Goal: Information Seeking & Learning: Learn about a topic

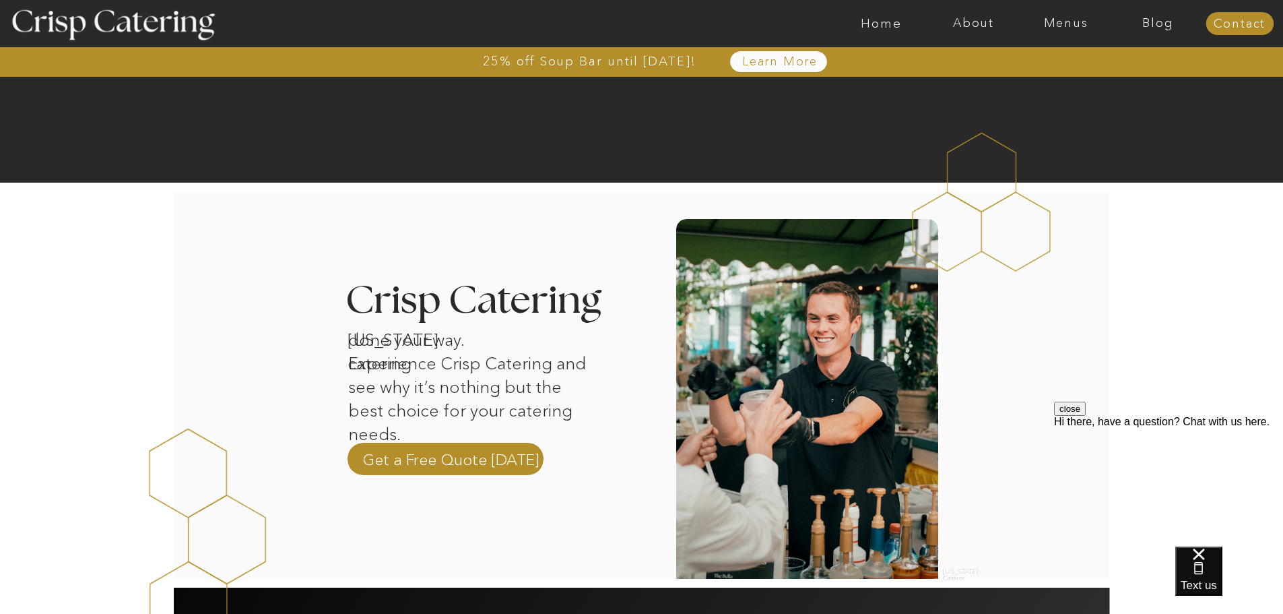
scroll to position [135, 0]
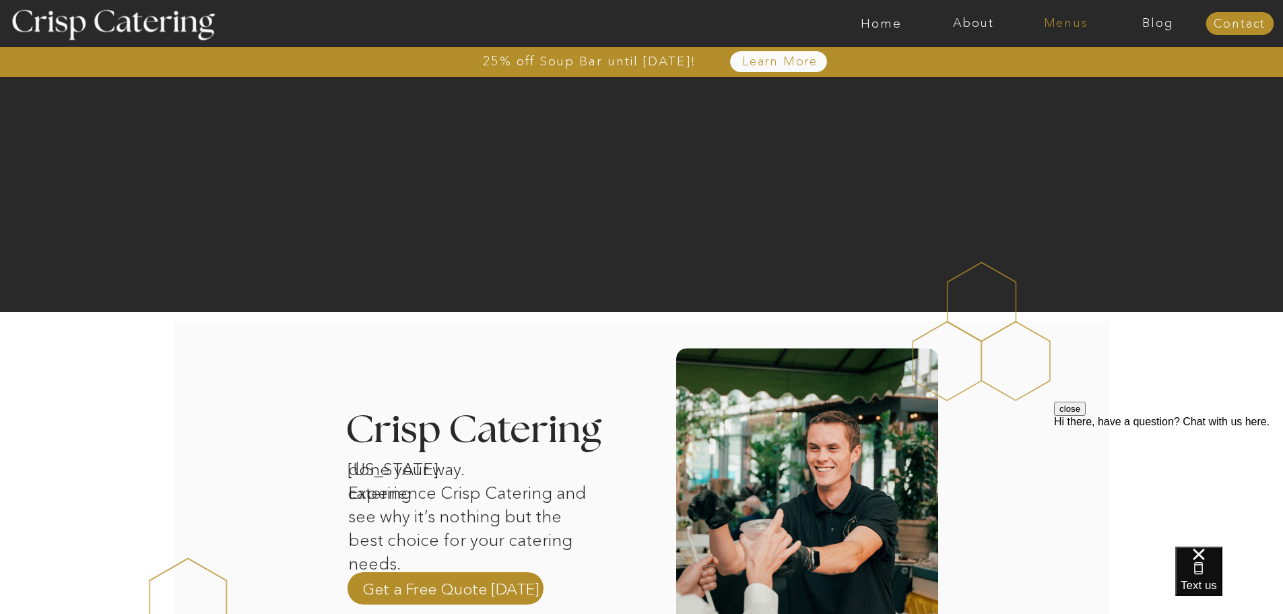
click at [1078, 23] on nav "Menus" at bounding box center [1066, 23] width 92 height 13
click at [1051, 80] on nav "Winter (Sep-Feb)" at bounding box center [1065, 79] width 110 height 13
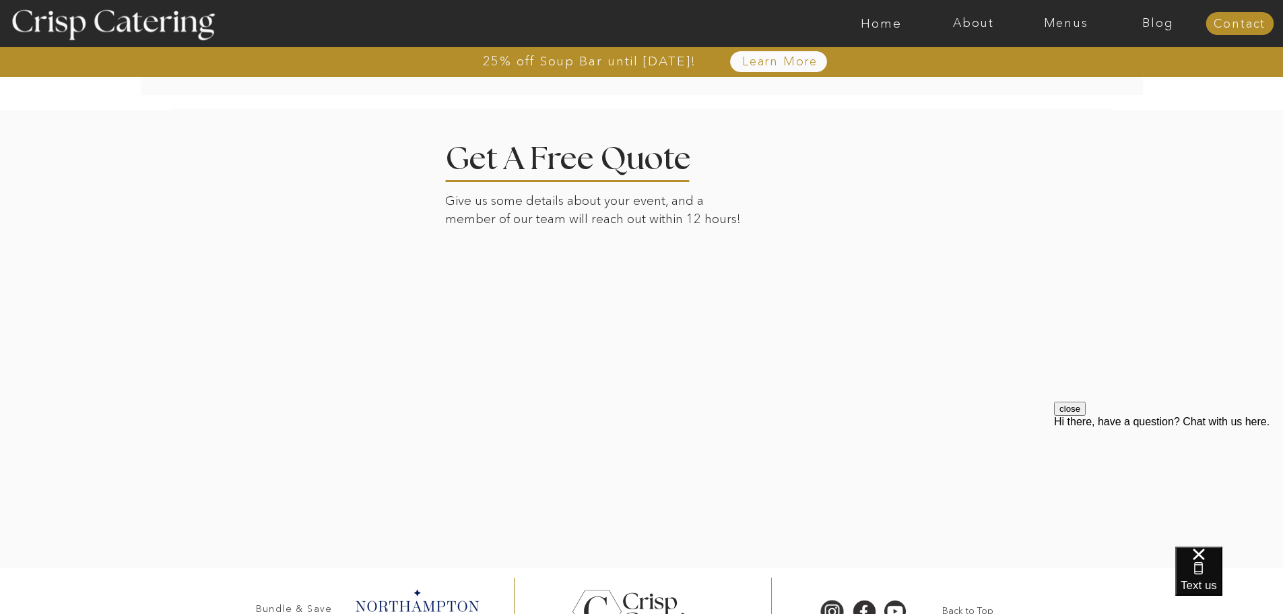
scroll to position [3109, 0]
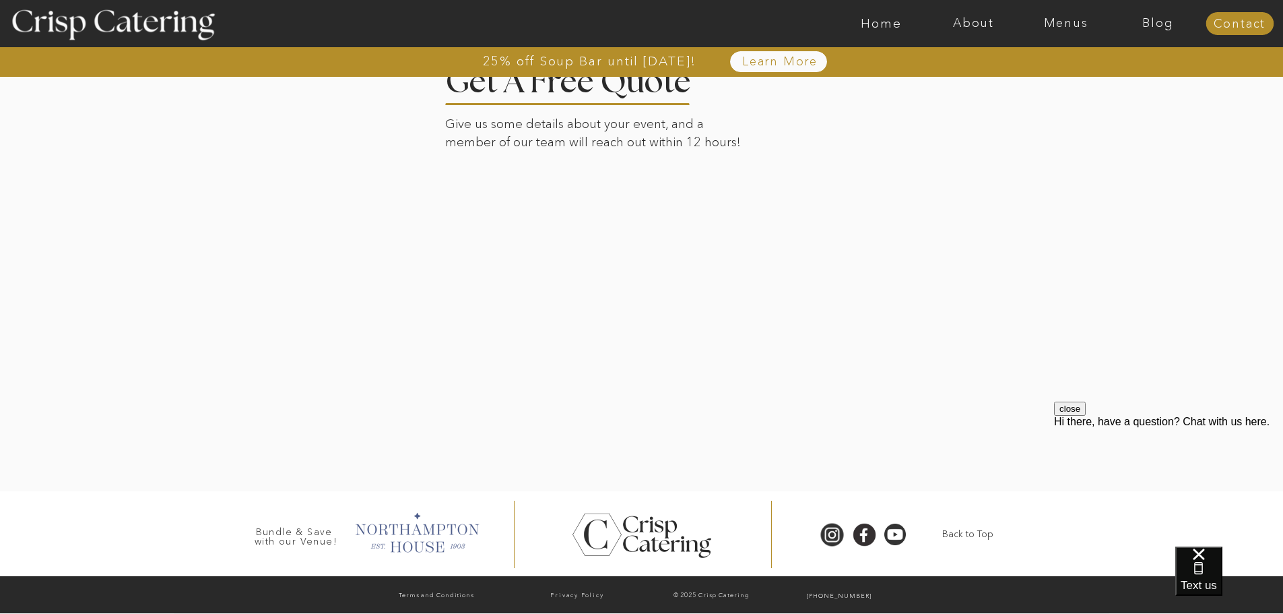
click at [404, 527] on div at bounding box center [416, 531] width 137 height 46
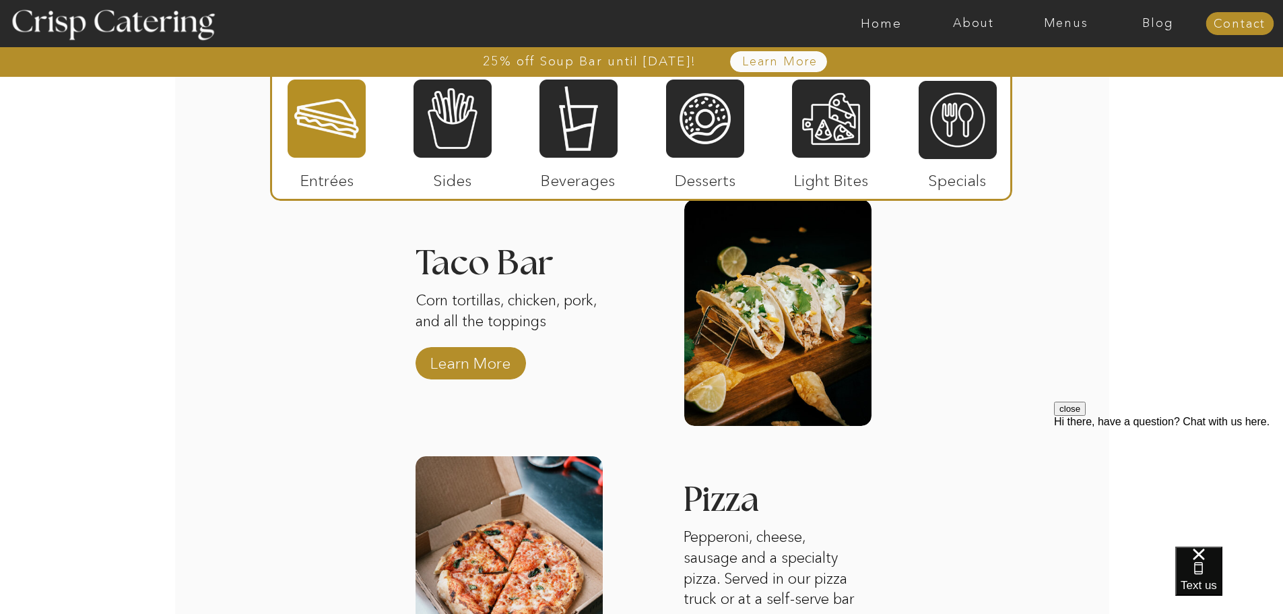
scroll to position [1626, 0]
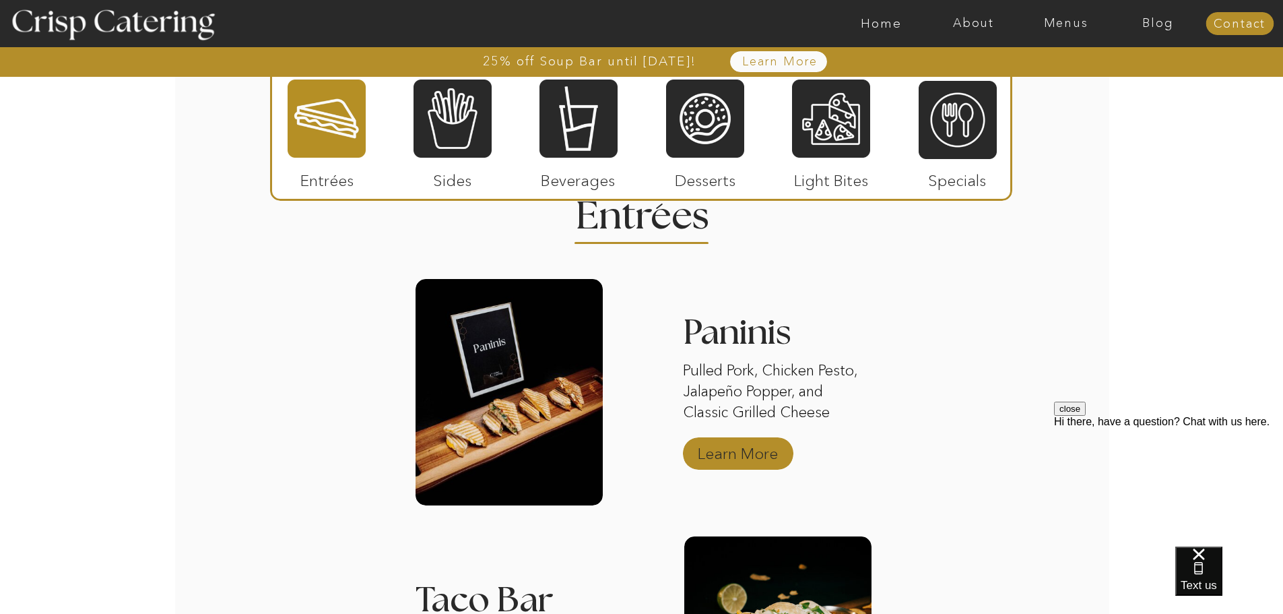
click at [751, 447] on p "Learn More" at bounding box center [738, 450] width 90 height 39
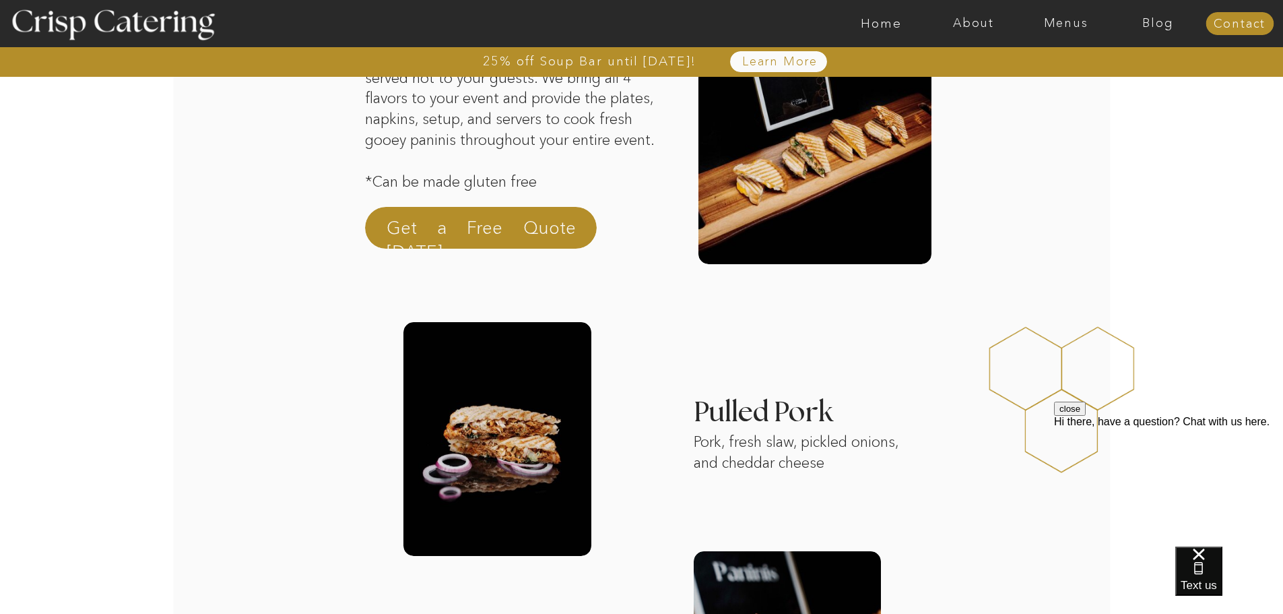
scroll to position [67, 0]
